Goal: Complete application form

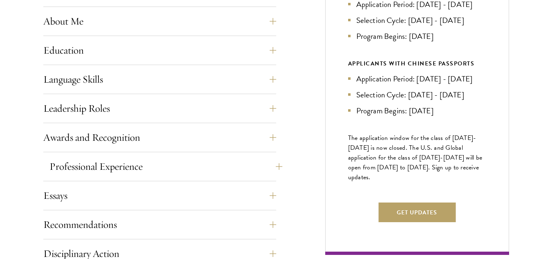
scroll to position [409, 0]
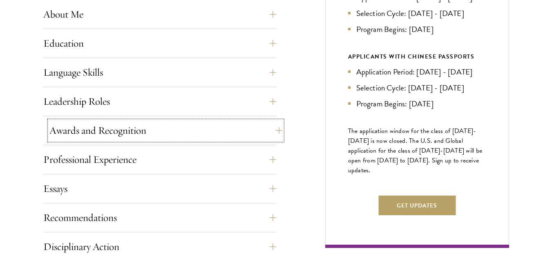
click at [279, 131] on button "Awards and Recognition" at bounding box center [165, 131] width 233 height 20
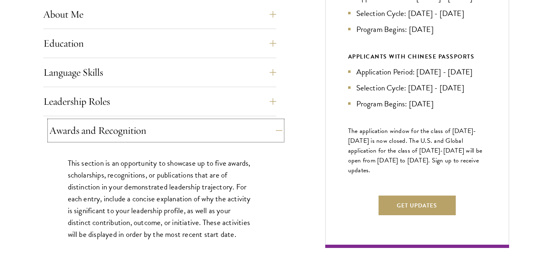
click at [279, 131] on button "Awards and Recognition" at bounding box center [165, 131] width 233 height 20
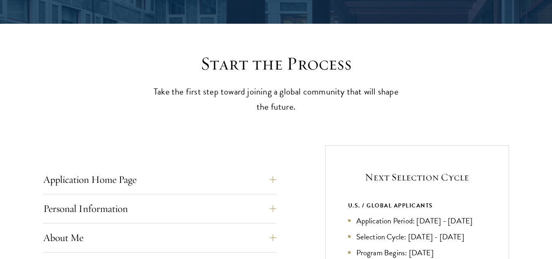
scroll to position [245, 0]
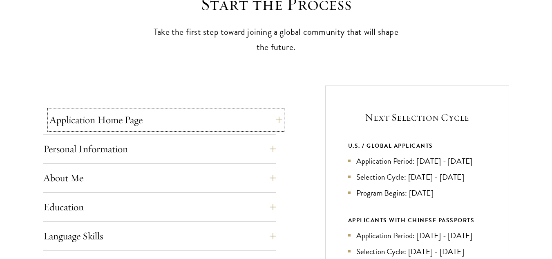
click at [271, 120] on button "Application Home Page" at bounding box center [165, 120] width 233 height 20
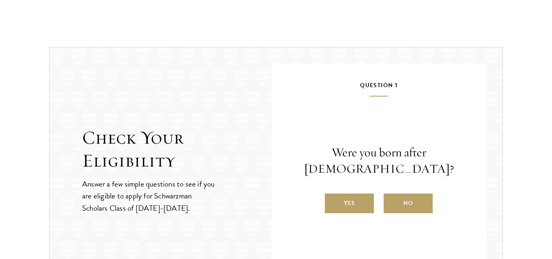
scroll to position [1185, 0]
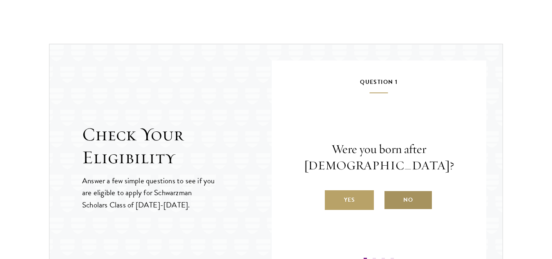
click at [398, 199] on label "No" at bounding box center [408, 200] width 49 height 20
click at [391, 198] on input "No" at bounding box center [387, 194] width 7 height 7
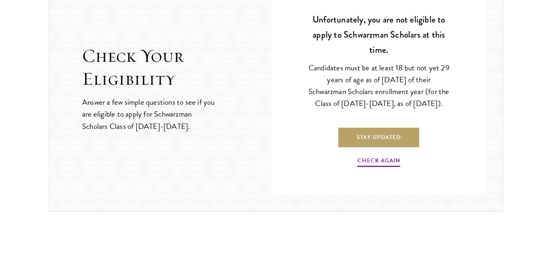
scroll to position [1267, 0]
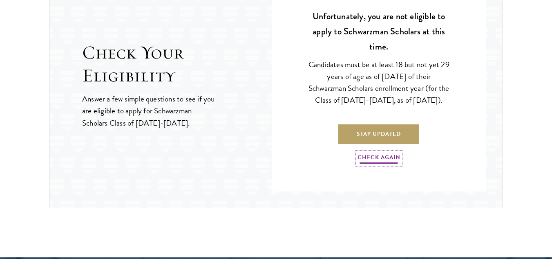
click at [371, 165] on link "Check Again" at bounding box center [379, 158] width 43 height 13
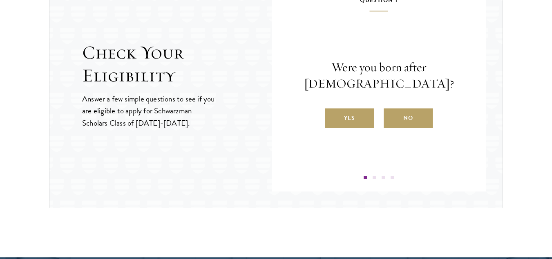
click at [346, 129] on div "Question 1 Were you born after [DEMOGRAPHIC_DATA]? Yes No" at bounding box center [379, 87] width 166 height 184
click at [345, 123] on label "Yes" at bounding box center [349, 118] width 49 height 20
click at [332, 116] on input "Yes" at bounding box center [328, 112] width 7 height 7
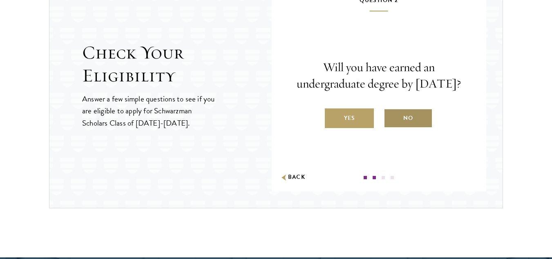
click at [400, 127] on label "No" at bounding box center [408, 118] width 49 height 20
click at [391, 116] on input "No" at bounding box center [387, 112] width 7 height 7
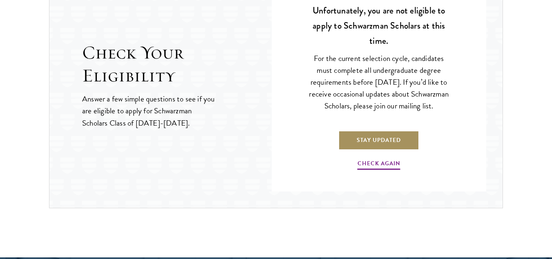
click at [365, 145] on link "Stay Updated" at bounding box center [378, 140] width 81 height 20
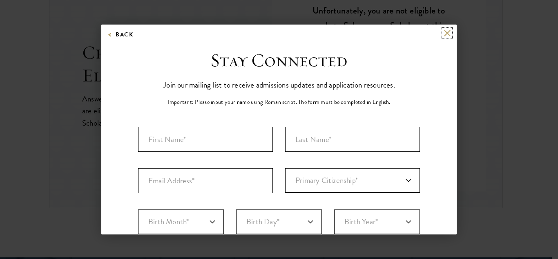
click at [444, 35] on button at bounding box center [447, 32] width 7 height 7
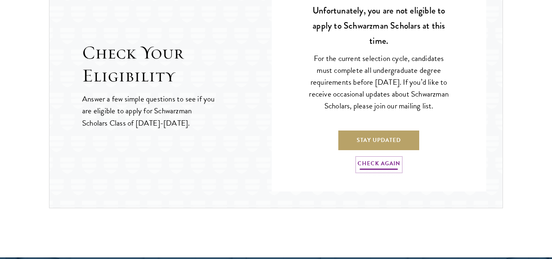
click at [381, 170] on link "Check Again" at bounding box center [379, 164] width 43 height 13
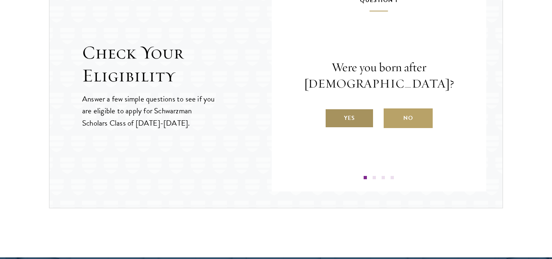
click at [354, 118] on label "Yes" at bounding box center [349, 118] width 49 height 20
click at [332, 116] on input "Yes" at bounding box center [328, 112] width 7 height 7
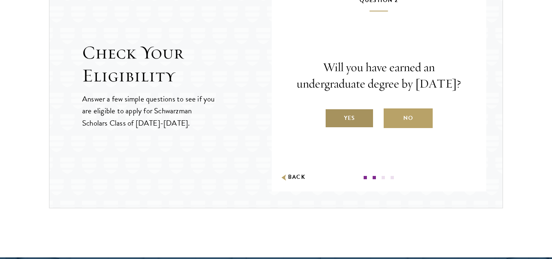
click at [351, 126] on label "Yes" at bounding box center [349, 118] width 49 height 20
click at [332, 116] on input "Yes" at bounding box center [328, 112] width 7 height 7
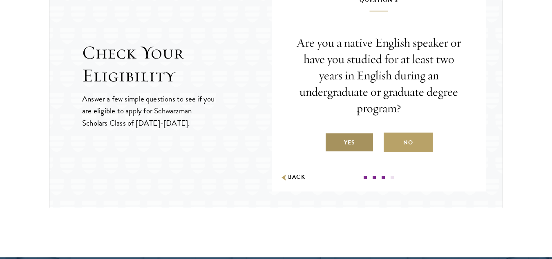
click at [343, 136] on label "Yes" at bounding box center [349, 142] width 49 height 20
click at [332, 136] on input "Yes" at bounding box center [328, 137] width 7 height 7
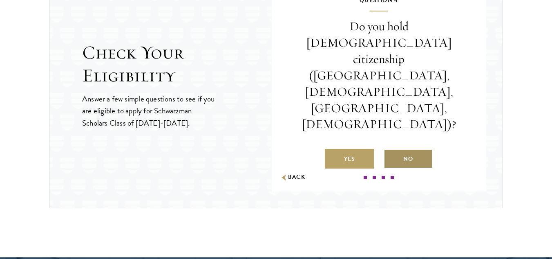
click at [416, 149] on label "No" at bounding box center [408, 159] width 49 height 20
click at [391, 150] on input "No" at bounding box center [387, 153] width 7 height 7
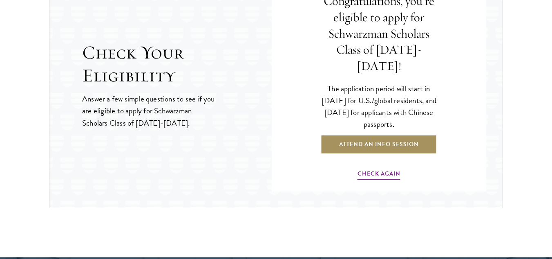
click at [365, 135] on link "Attend an Info Session" at bounding box center [379, 144] width 116 height 20
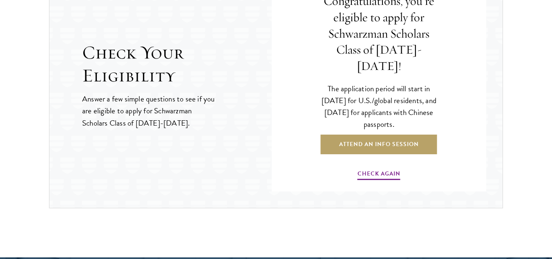
click at [359, 157] on div "Congratulations, you’re eligible to apply for Schwarzman Scholars Class of [DAT…" at bounding box center [379, 87] width 166 height 184
click at [366, 168] on link "Check Again" at bounding box center [379, 174] width 43 height 13
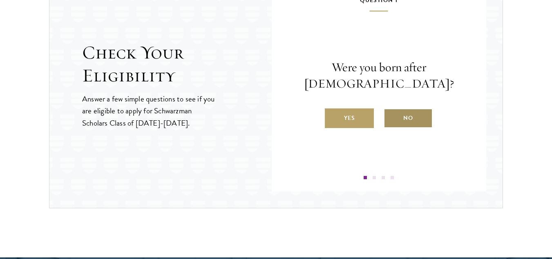
click at [403, 119] on label "No" at bounding box center [408, 118] width 49 height 20
click at [391, 116] on input "No" at bounding box center [387, 112] width 7 height 7
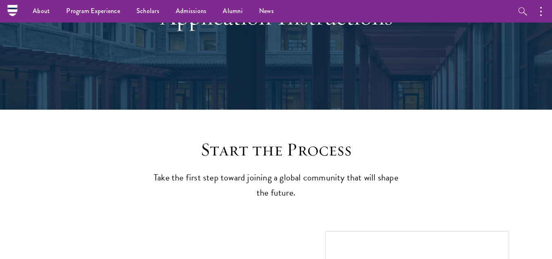
scroll to position [0, 0]
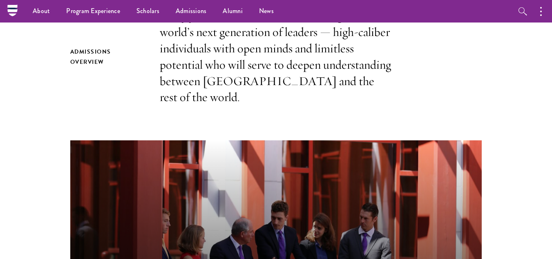
scroll to position [163, 0]
